Goal: Transaction & Acquisition: Purchase product/service

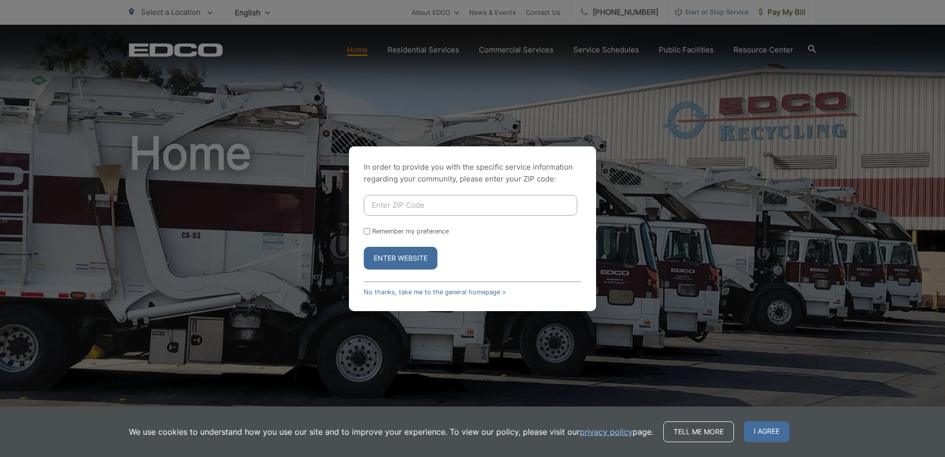
click at [388, 203] on input "Enter ZIP Code" at bounding box center [470, 205] width 213 height 21
type input "92103"
click at [385, 260] on button "Enter Website" at bounding box center [401, 258] width 74 height 23
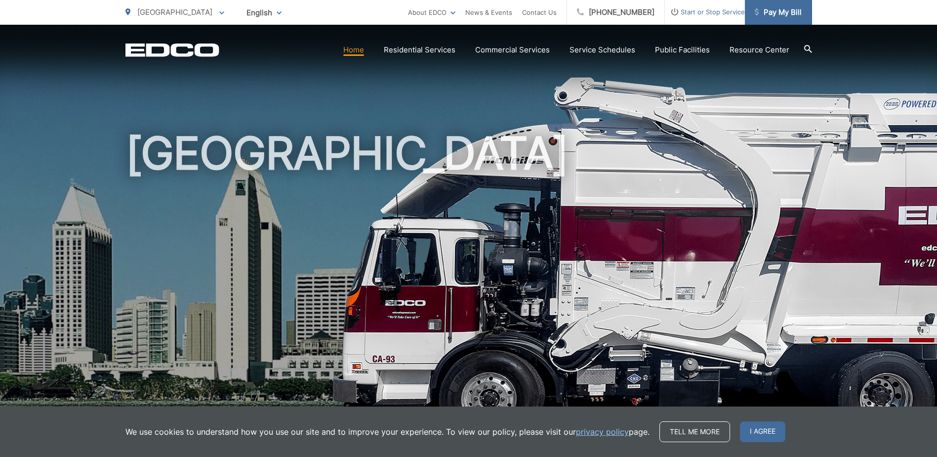
click at [770, 10] on span "Pay My Bill" at bounding box center [778, 12] width 47 height 12
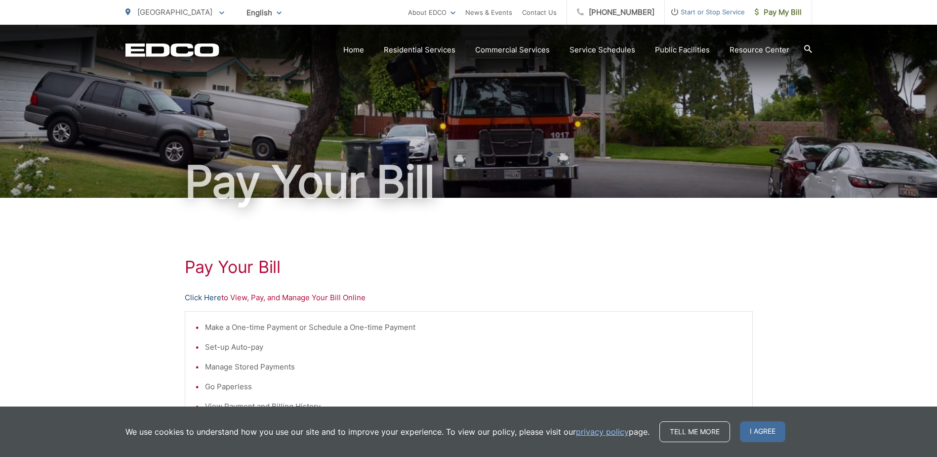
click at [195, 295] on link "Click Here" at bounding box center [203, 298] width 37 height 12
